Goal: Transaction & Acquisition: Purchase product/service

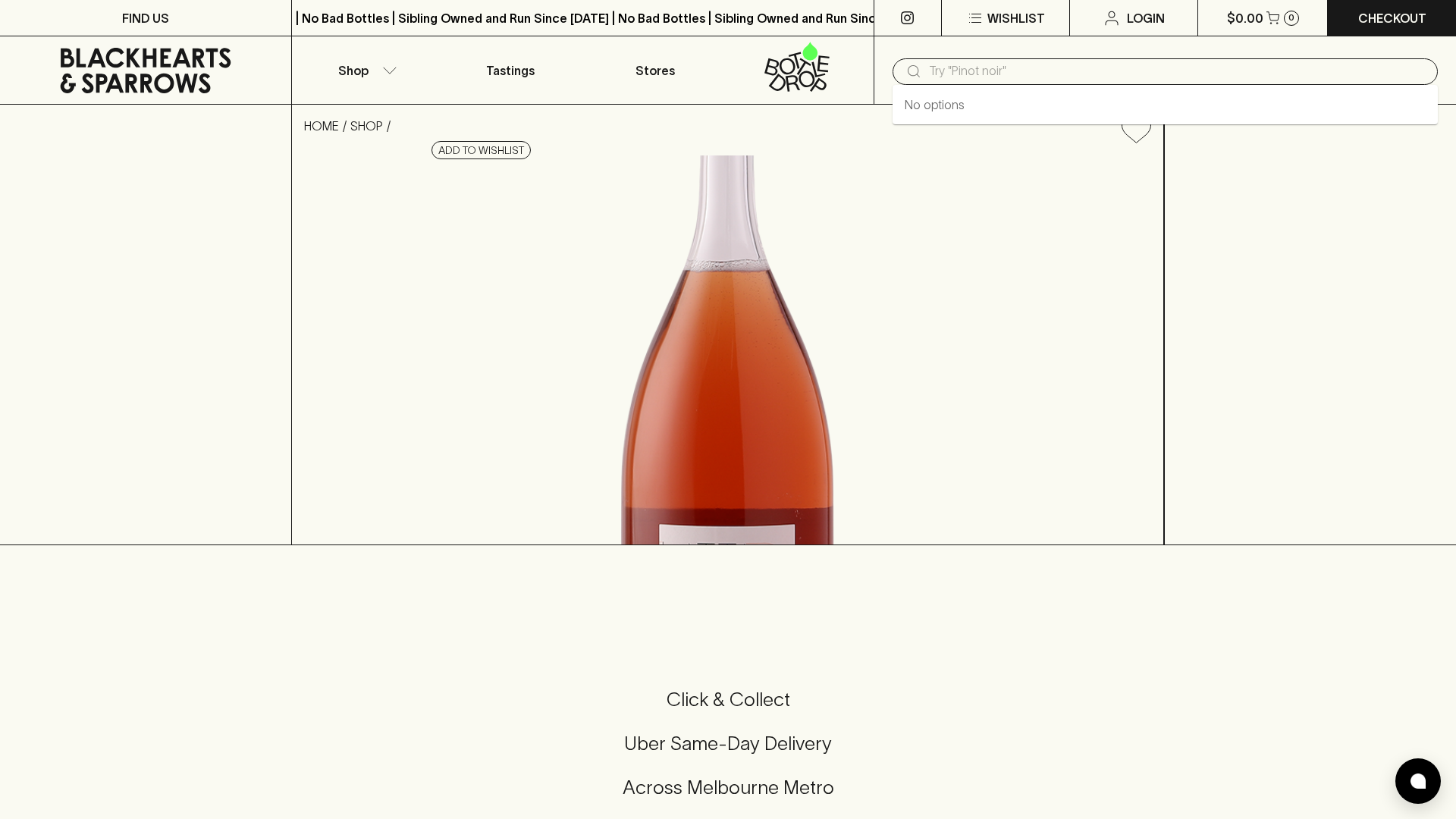
click at [943, 77] on input "text" at bounding box center [1177, 71] width 496 height 24
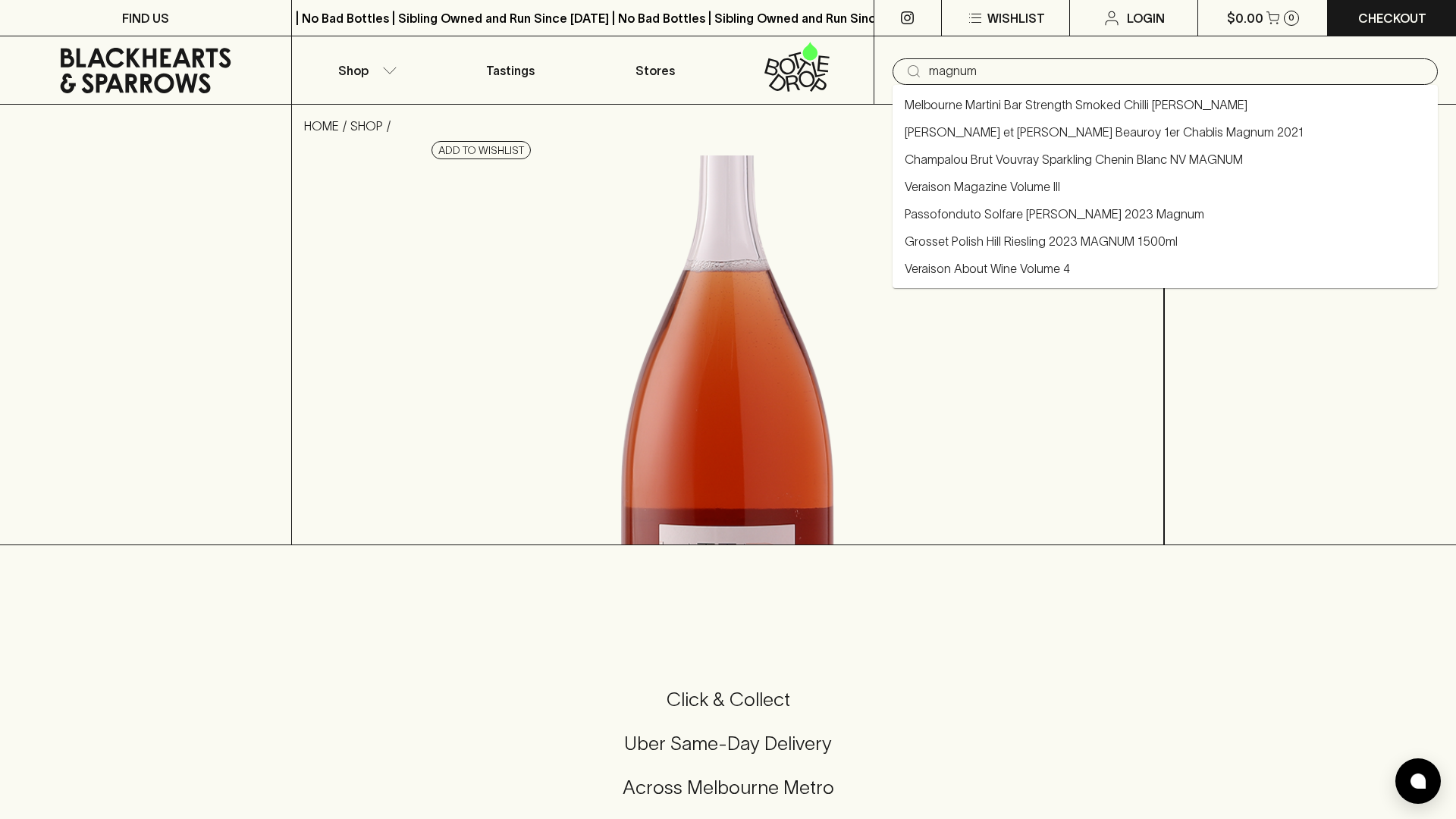
type input "magnum"
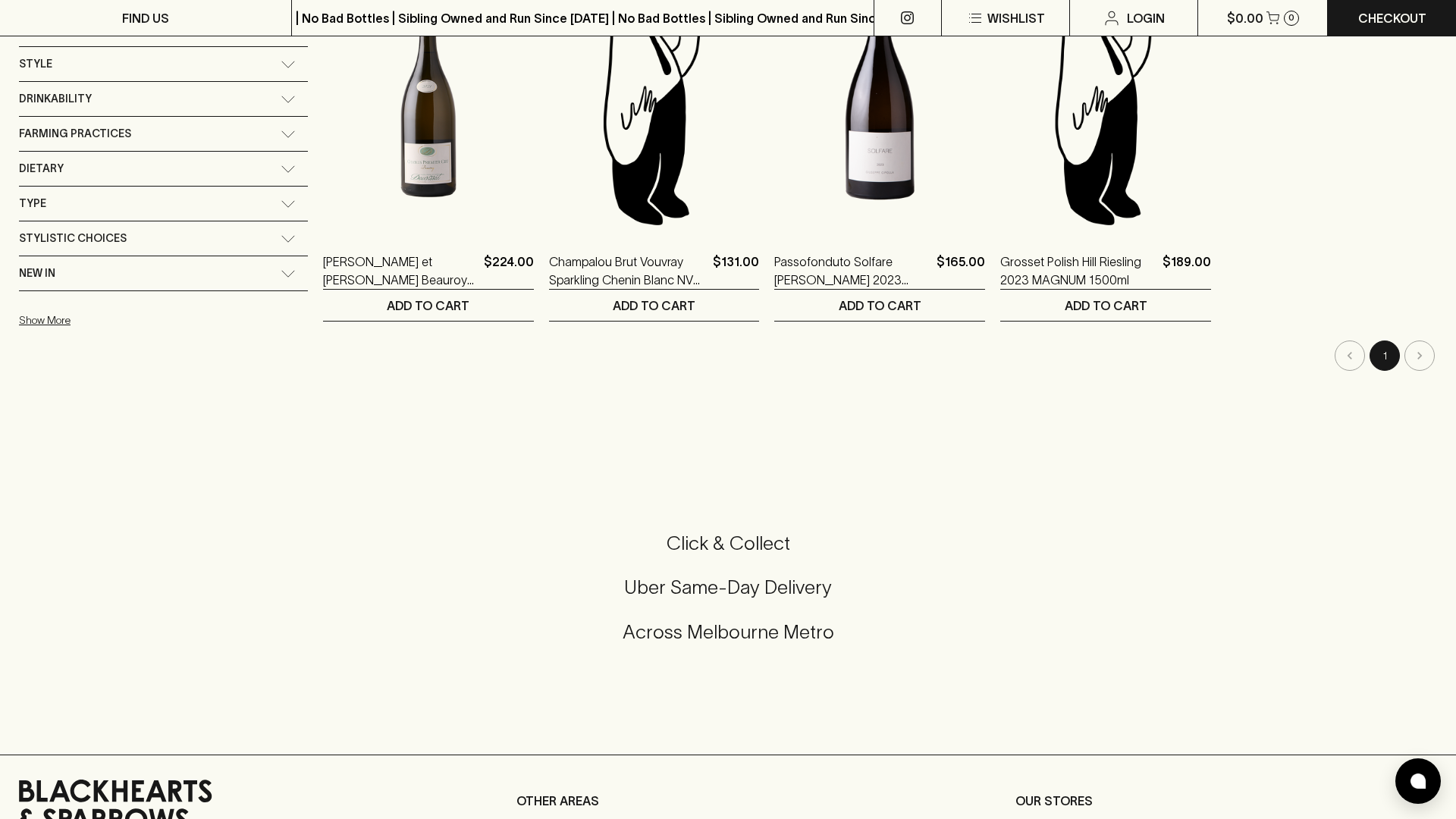
scroll to position [329, 0]
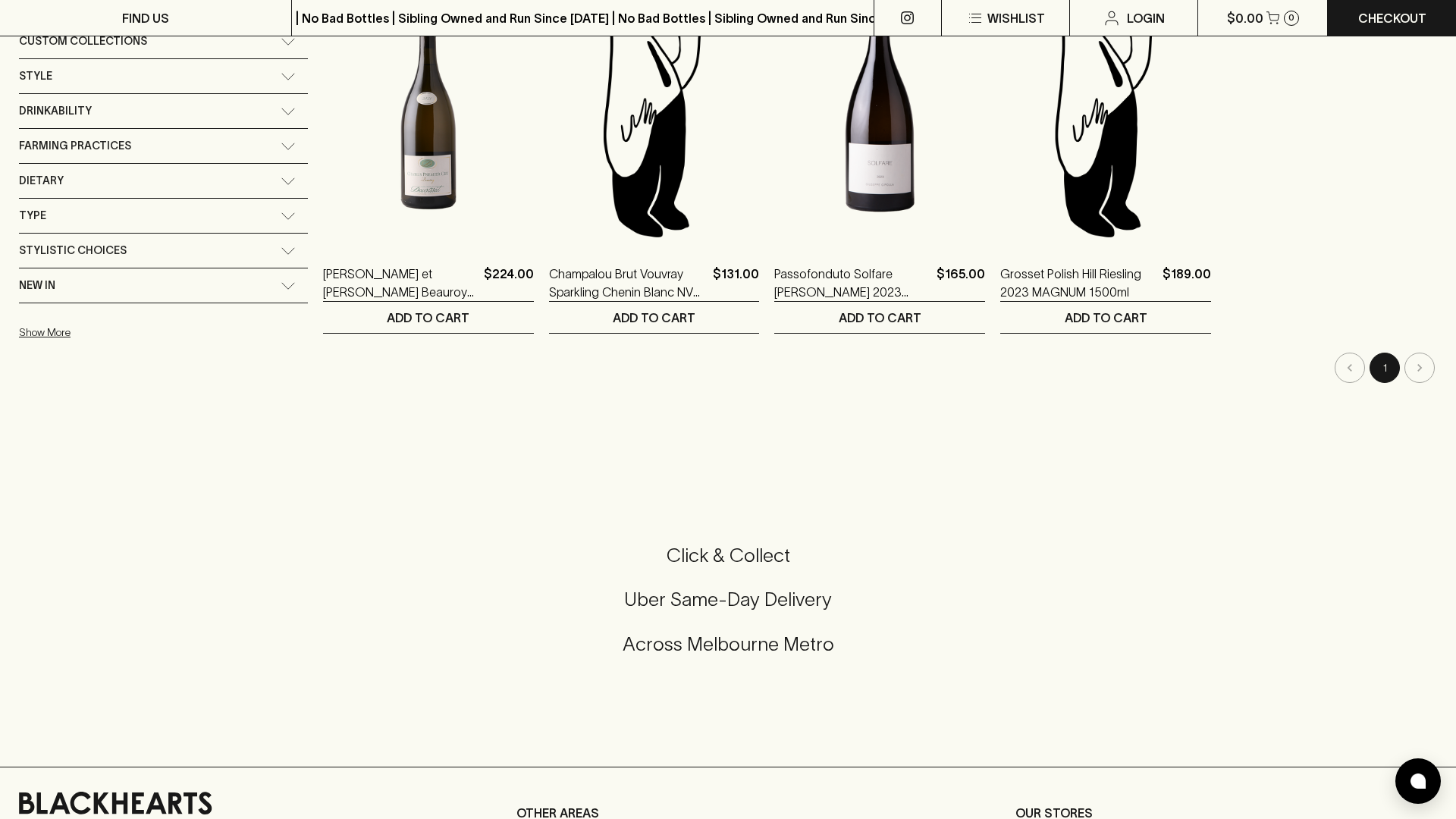
click at [1382, 366] on button "1" at bounding box center [1384, 367] width 31 height 31
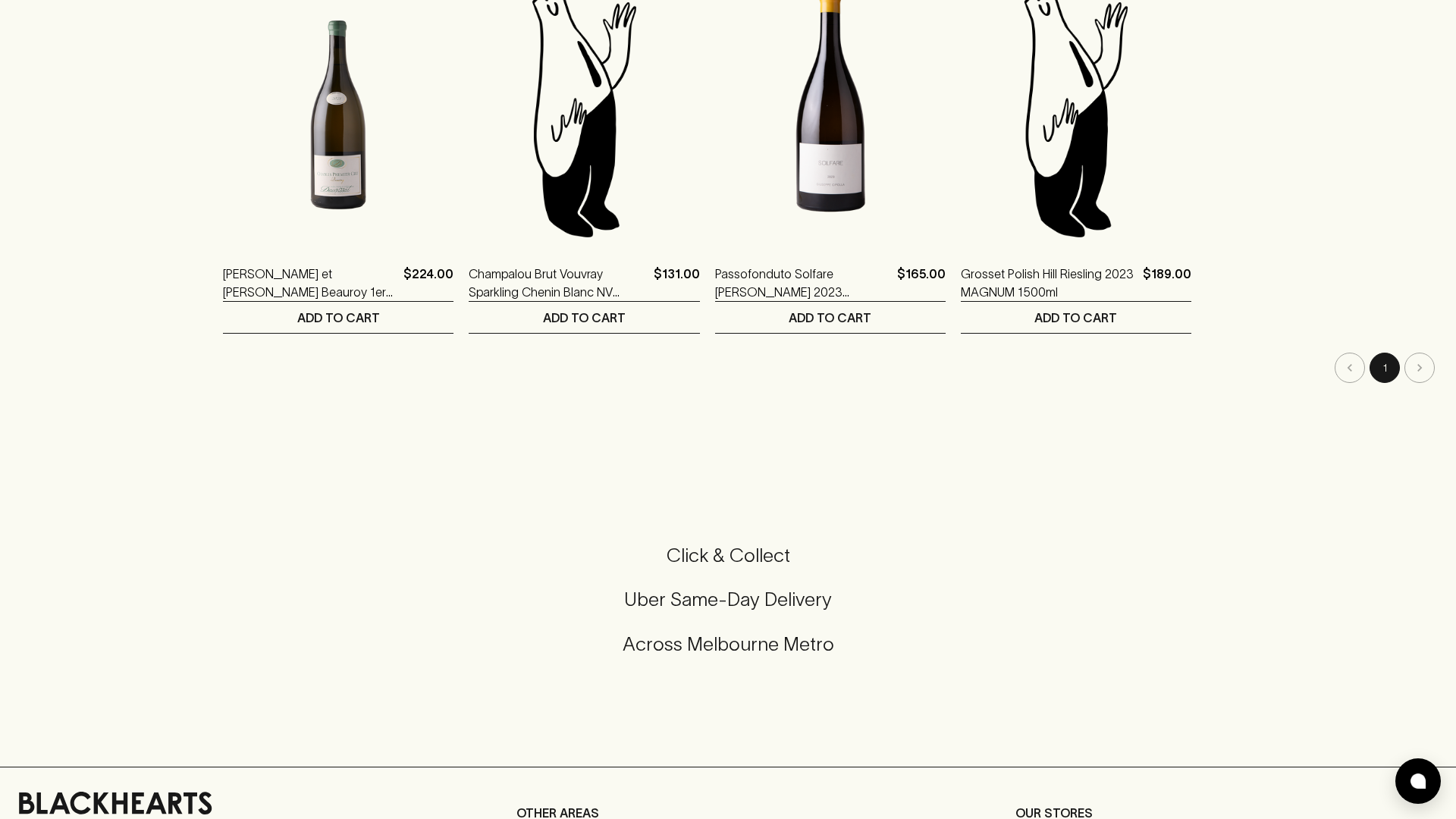
scroll to position [0, 0]
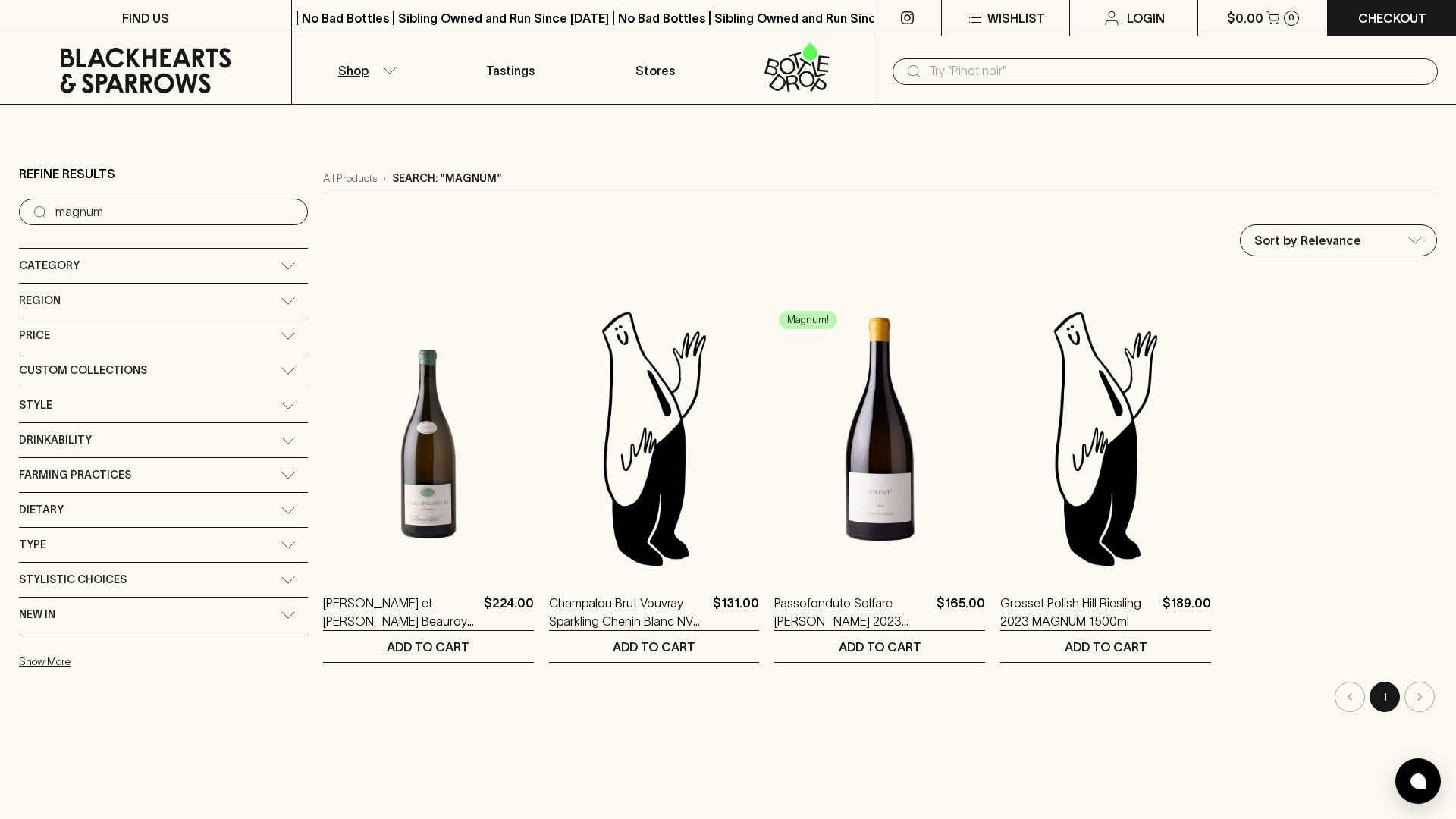
click at [280, 267] on icon at bounding box center [288, 266] width 15 height 8
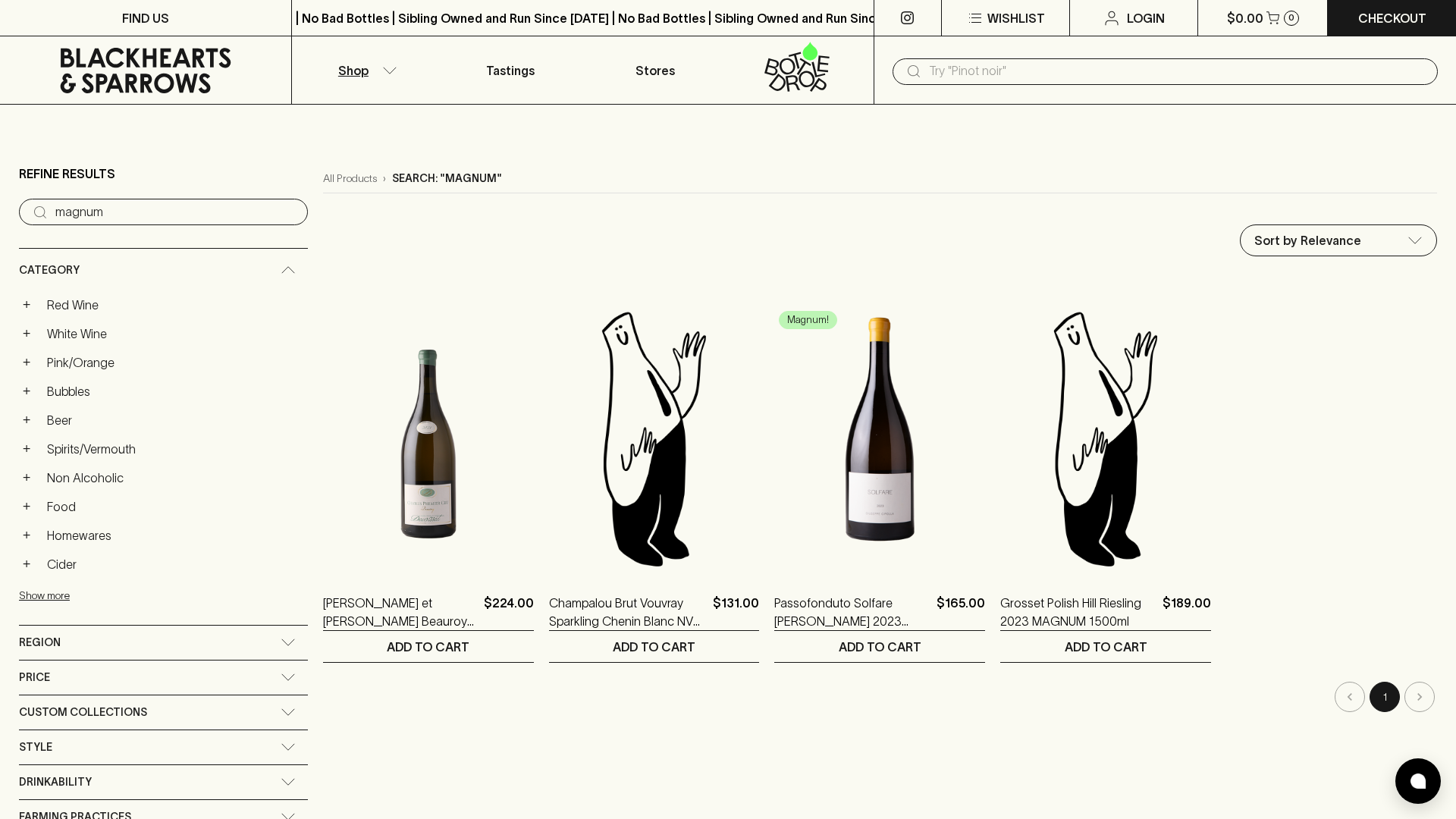
click at [280, 267] on icon at bounding box center [288, 270] width 15 height 8
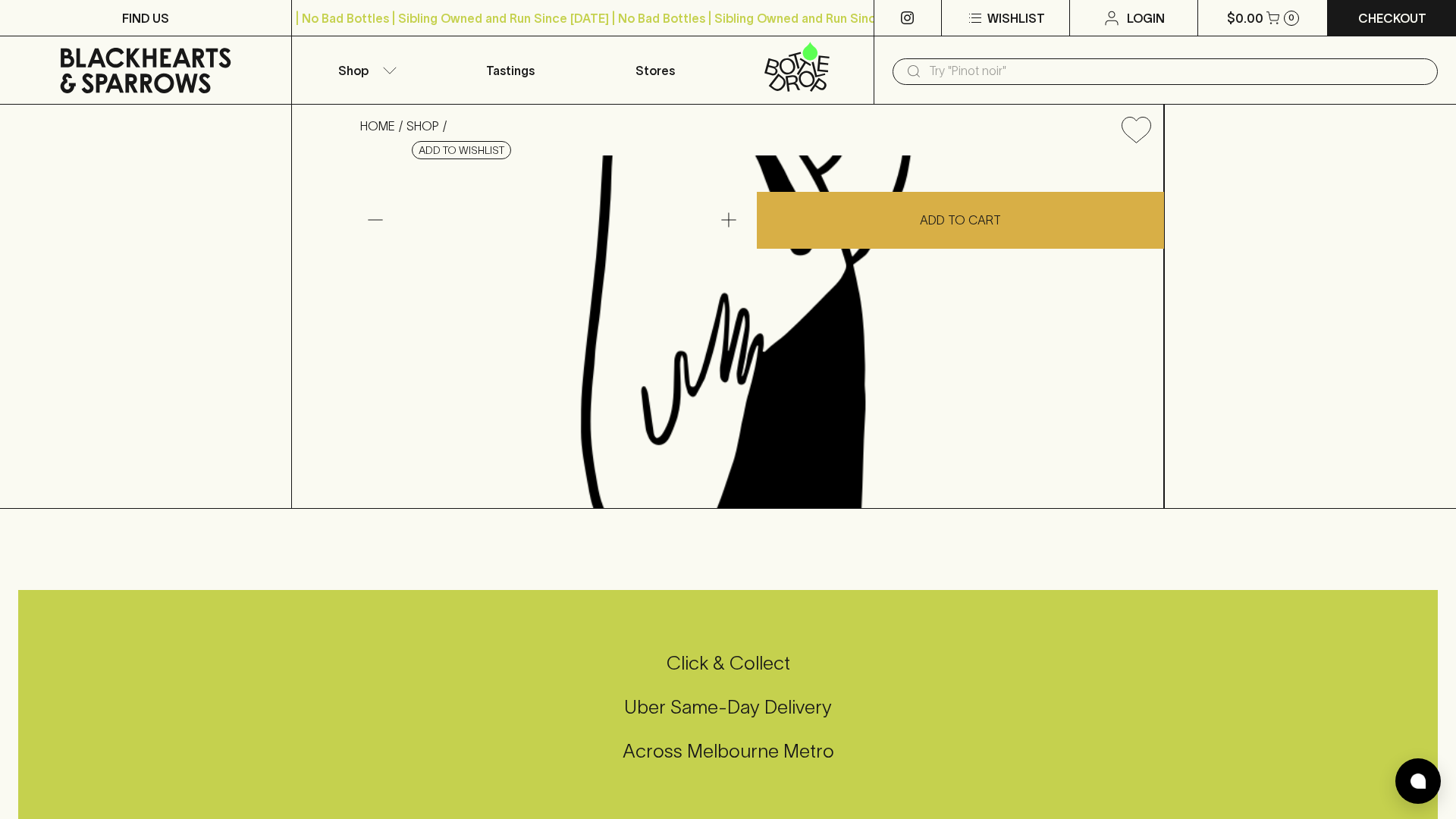
drag, startPoint x: 718, startPoint y: 140, endPoint x: 971, endPoint y: 208, distance: 262.0
click at [971, 173] on h4 "Champalou Brut Vouvray Sparkling Chenin Blanc NV MAGNUM" at bounding box center [778, 156] width 734 height 32
drag, startPoint x: 685, startPoint y: 137, endPoint x: 995, endPoint y: 171, distance: 311.9
click at [995, 171] on div "Champalou Brut Vouvray Sparkling Chenin Blanc NV MAGNUM $131.00 Add to wishlist…" at bounding box center [756, 147] width 816 height 86
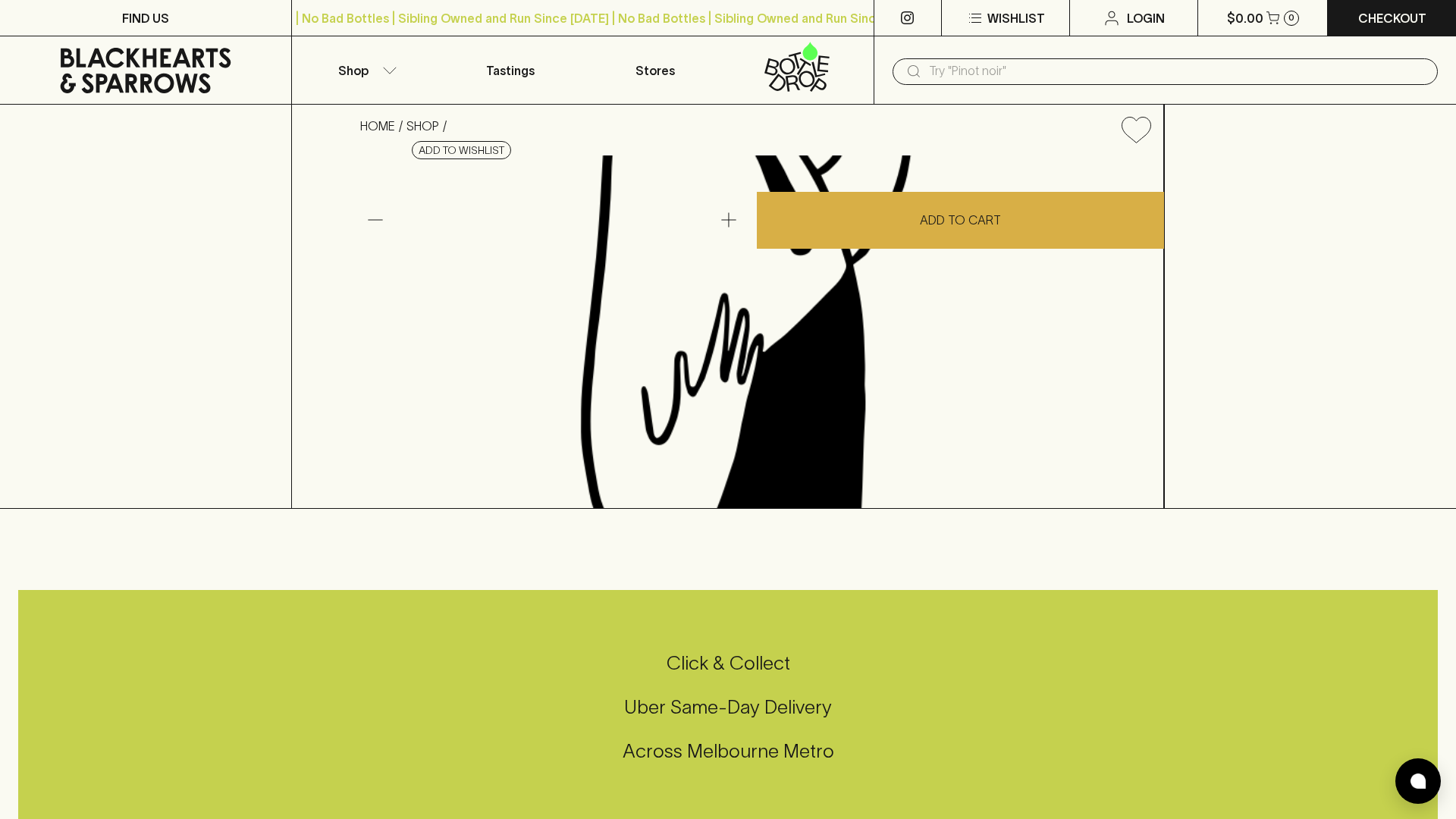
copy h4 "Champalou Brut Vouvray Sparkling Chenin Blanc NV"
